Goal: Task Accomplishment & Management: Complete application form

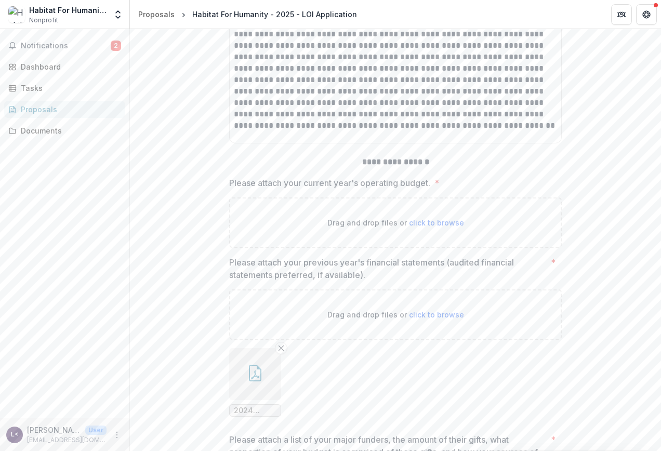
scroll to position [6191, 0]
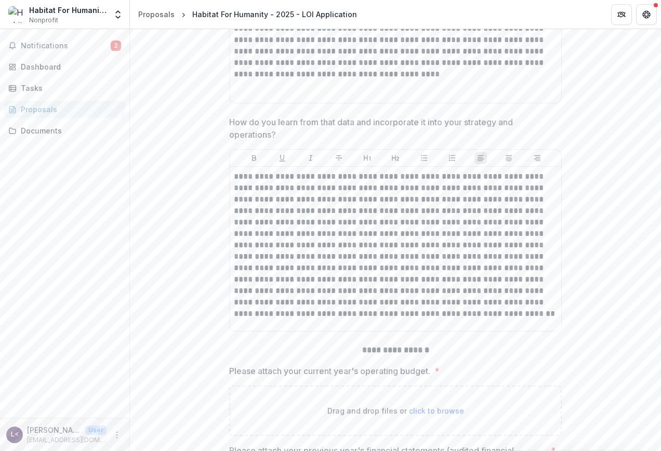
click at [658, 324] on div "**********" at bounding box center [395, 240] width 531 height 422
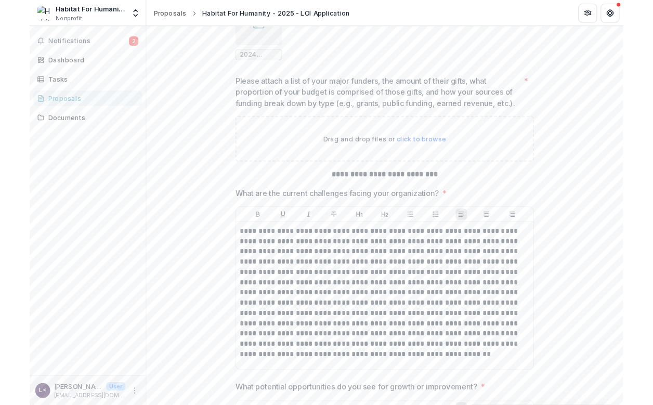
scroll to position [6710, 0]
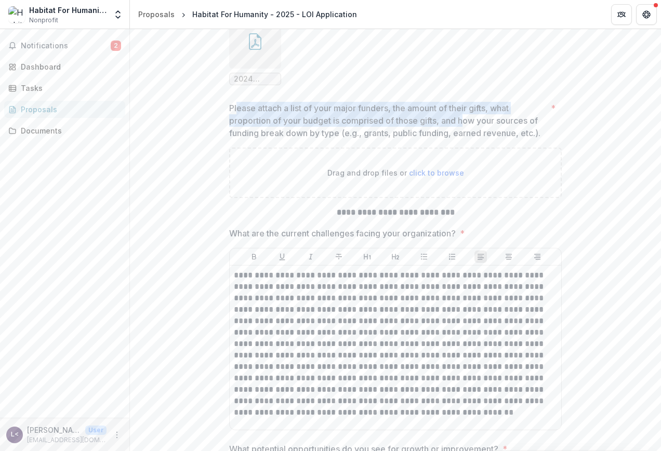
drag, startPoint x: 234, startPoint y: 169, endPoint x: 463, endPoint y: 184, distance: 229.1
click at [463, 139] on p "Please attach a list of your major funders, the amount of their gifts, what pro…" at bounding box center [387, 120] width 317 height 37
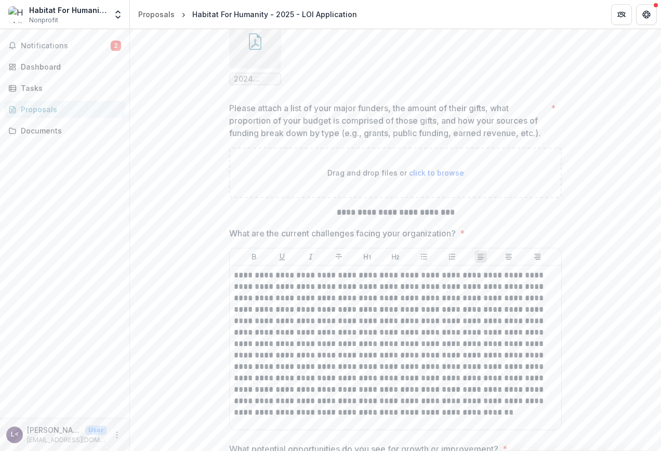
drag, startPoint x: 463, startPoint y: 184, endPoint x: 505, endPoint y: 189, distance: 42.3
click at [505, 139] on p "Please attach a list of your major funders, the amount of their gifts, what pro…" at bounding box center [387, 120] width 317 height 37
drag, startPoint x: 308, startPoint y: 180, endPoint x: 434, endPoint y: 187, distance: 126.9
click at [434, 139] on p "Please attach a list of your major funders, the amount of their gifts, what pro…" at bounding box center [387, 120] width 317 height 37
drag, startPoint x: 434, startPoint y: 187, endPoint x: 482, endPoint y: 187, distance: 47.8
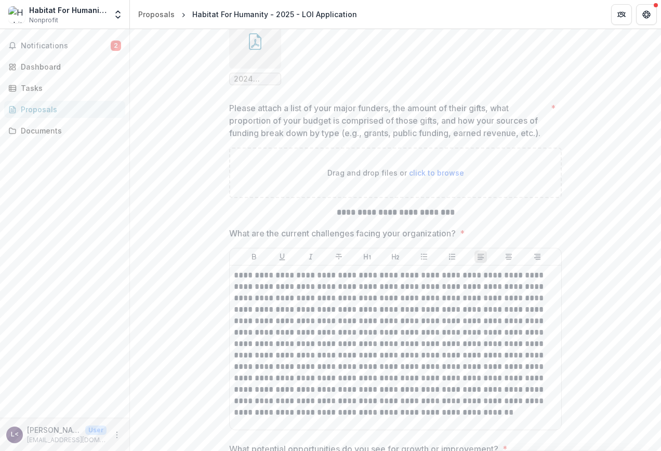
click at [482, 139] on p "Please attach a list of your major funders, the amount of their gifts, what pro…" at bounding box center [387, 120] width 317 height 37
drag, startPoint x: 272, startPoint y: 194, endPoint x: 342, endPoint y: 193, distance: 69.6
click at [342, 139] on p "Please attach a list of your major funders, the amount of their gifts, what pro…" at bounding box center [387, 120] width 317 height 37
click at [477, 139] on p "Please attach a list of your major funders, the amount of their gifts, what pro…" at bounding box center [387, 120] width 317 height 37
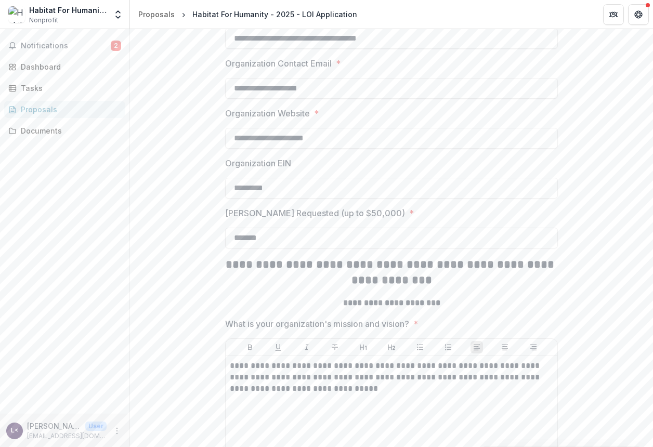
scroll to position [416, 0]
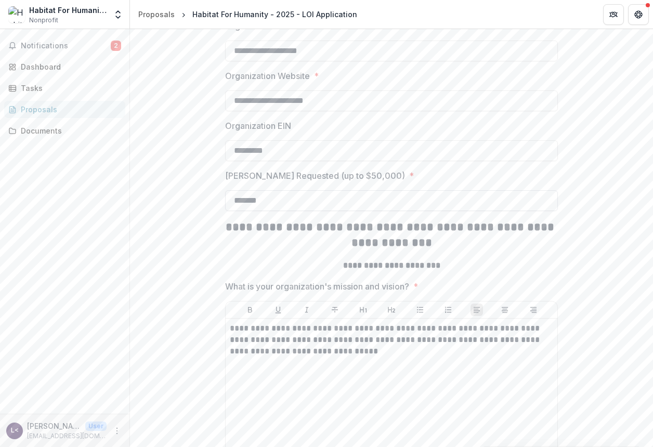
click at [276, 211] on input "*******" at bounding box center [391, 200] width 333 height 21
drag, startPoint x: 331, startPoint y: 233, endPoint x: 383, endPoint y: 237, distance: 52.2
click at [383, 182] on p "[PERSON_NAME] Requested (up to $50,000)" at bounding box center [315, 175] width 180 height 12
click at [281, 211] on input "*******" at bounding box center [391, 200] width 333 height 21
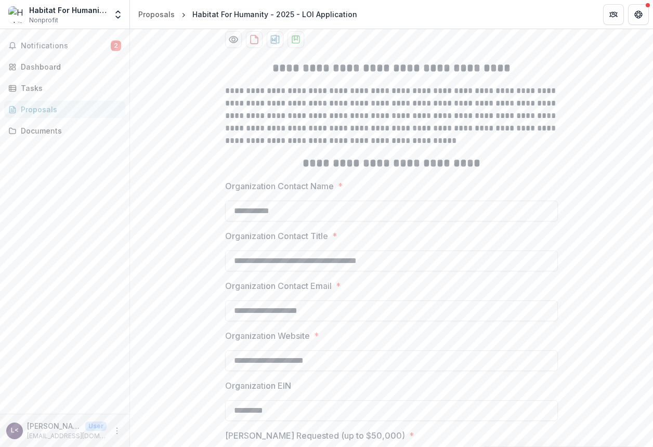
scroll to position [0, 0]
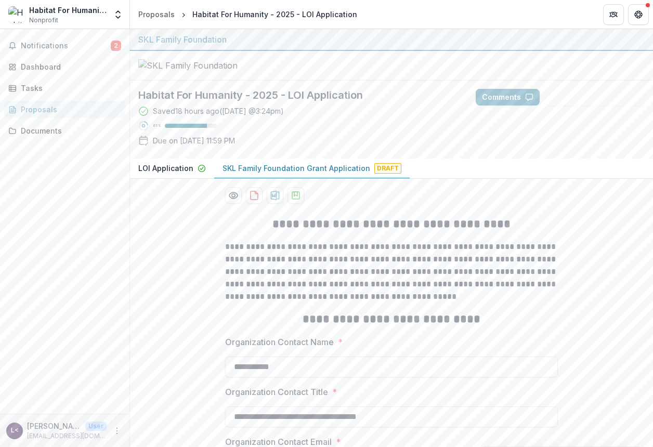
drag, startPoint x: 191, startPoint y: 205, endPoint x: 276, endPoint y: 216, distance: 85.3
click at [276, 158] on div "Habitat For Humanity - 2025 - LOI Application Saved 18 hours ago ( [DATE] @ 3:2…" at bounding box center [298, 120] width 337 height 78
